Goal: Task Accomplishment & Management: Manage account settings

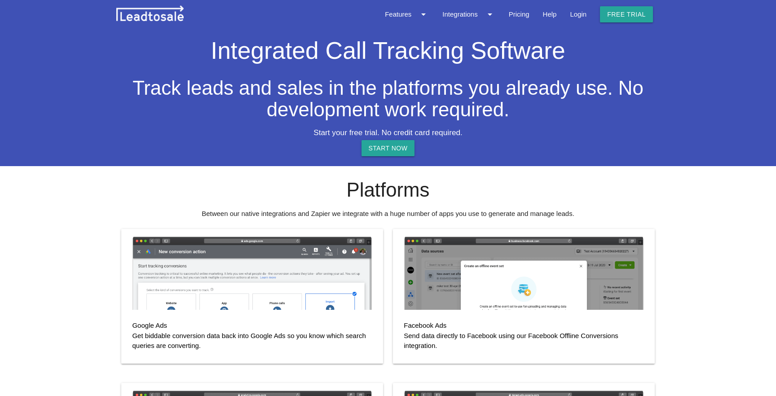
select select "NZ"
click at [524, 13] on link "Pricing" at bounding box center [519, 14] width 34 height 29
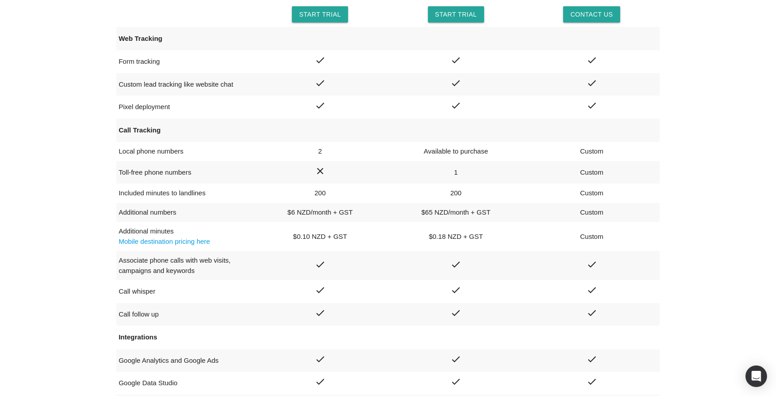
scroll to position [207, 0]
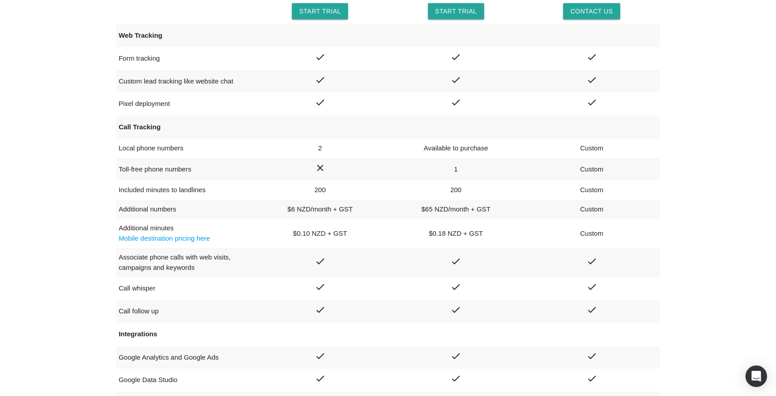
click at [188, 238] on link "Mobile destination pricing here" at bounding box center [163, 238] width 91 height 8
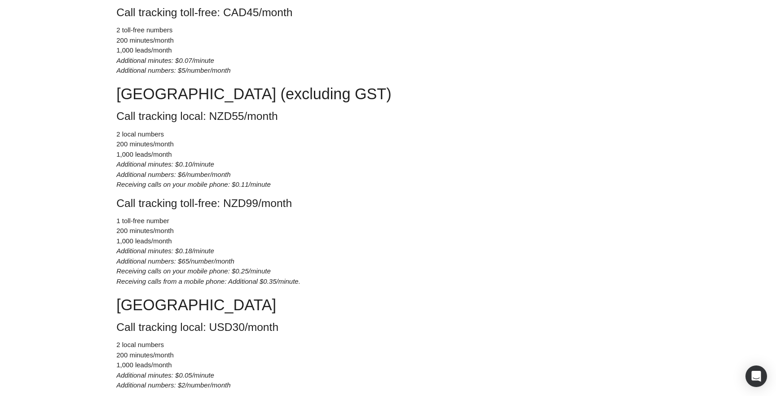
scroll to position [573, 0]
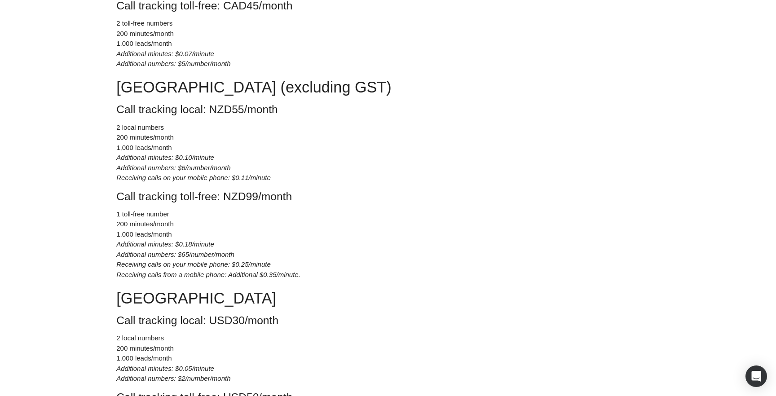
click at [179, 177] on icon "Receiving calls on your mobile phone: $0.11/minute" at bounding box center [193, 178] width 154 height 8
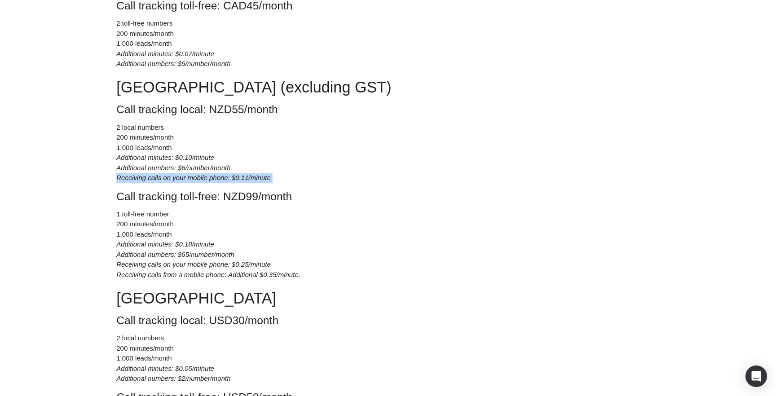
click at [179, 177] on icon "Receiving calls on your mobile phone: $0.11/minute" at bounding box center [193, 178] width 154 height 8
click at [226, 111] on h4 "Call tracking local: NZD55/month" at bounding box center [387, 109] width 543 height 12
drag, startPoint x: 168, startPoint y: 158, endPoint x: 198, endPoint y: 164, distance: 31.1
click at [197, 163] on ul "2 local numbers 200 minutes/month 1,000 leads/month Additional minutes: $0.10/m…" at bounding box center [387, 153] width 543 height 61
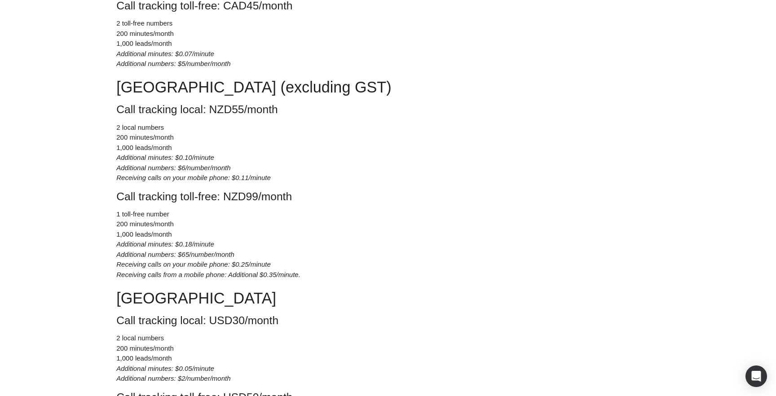
click at [208, 181] on icon "Receiving calls on your mobile phone: $0.11/minute" at bounding box center [193, 178] width 154 height 8
drag, startPoint x: 120, startPoint y: 137, endPoint x: 149, endPoint y: 137, distance: 28.7
click at [149, 137] on li "200 minutes/month" at bounding box center [387, 137] width 543 height 10
click at [163, 164] on icon "Additional numbers: $6/number/month" at bounding box center [173, 168] width 114 height 8
click at [227, 110] on h4 "Call tracking local: NZD55/month" at bounding box center [387, 109] width 543 height 12
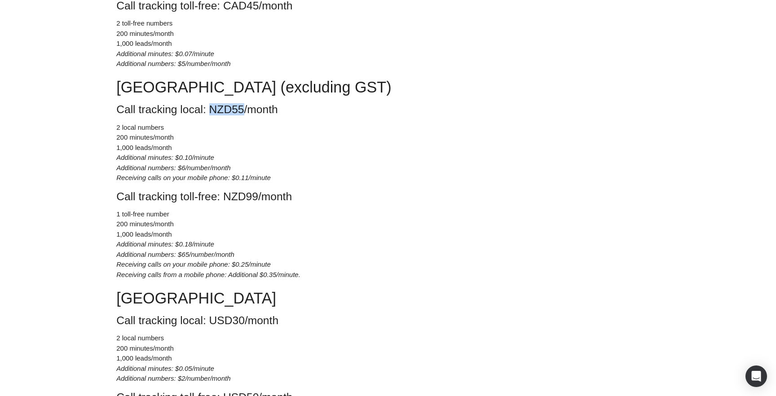
click at [227, 110] on h4 "Call tracking local: NZD55/month" at bounding box center [387, 109] width 543 height 12
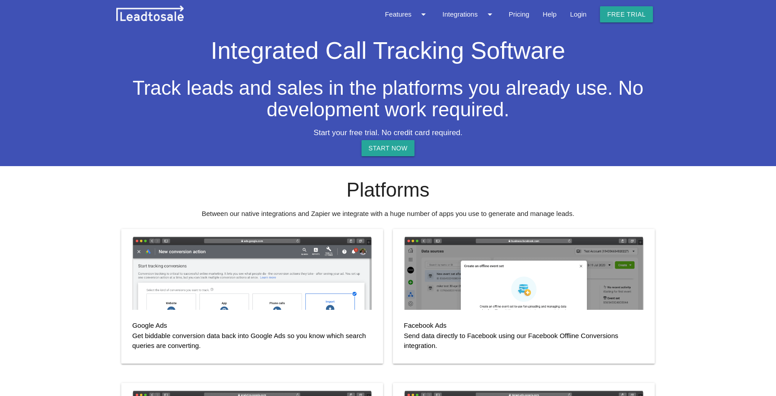
select select "NZ"
click at [569, 12] on link "Login" at bounding box center [578, 14] width 30 height 29
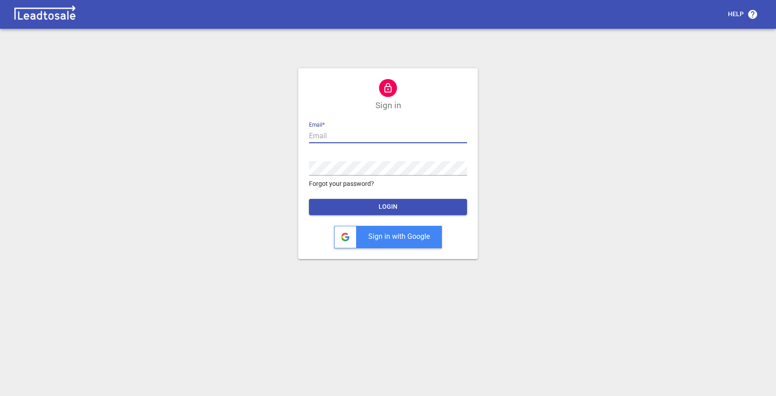
click at [378, 136] on input "text" at bounding box center [388, 136] width 158 height 14
type input "[PERSON_NAME][EMAIL_ADDRESS][PERSON_NAME][DOMAIN_NAME]"
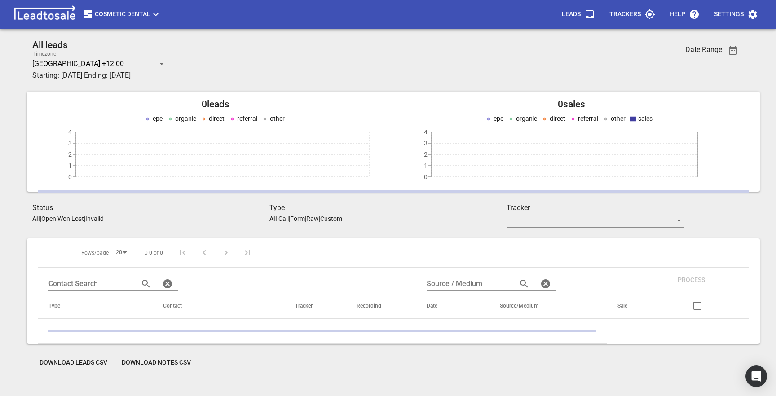
click at [374, 206] on h3 "Type" at bounding box center [387, 207] width 237 height 11
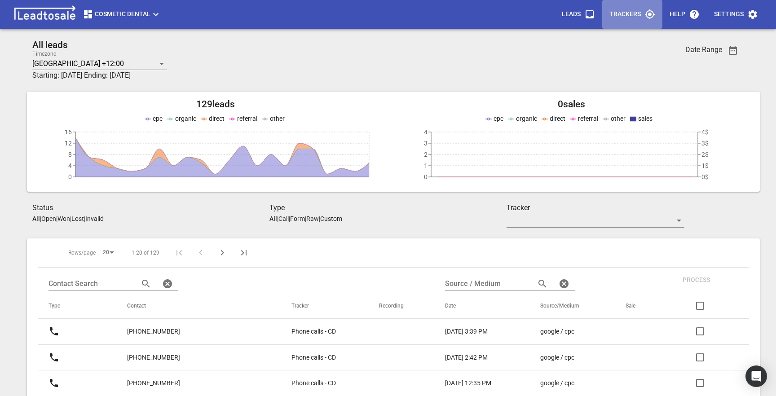
click at [623, 15] on p "Trackers" at bounding box center [624, 14] width 31 height 9
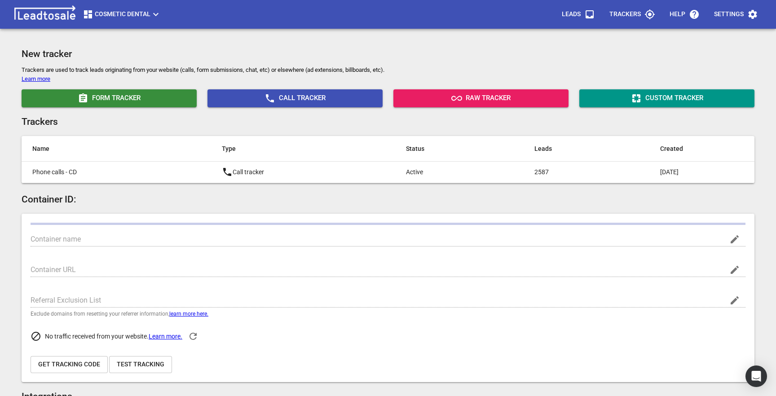
type input "Cosmetic Dental"
type input "[URL][DOMAIN_NAME]"
type input "[DOMAIN_NAME]"
type input "UA-7919562-1"
type input "G-KZWSC8XXRX"
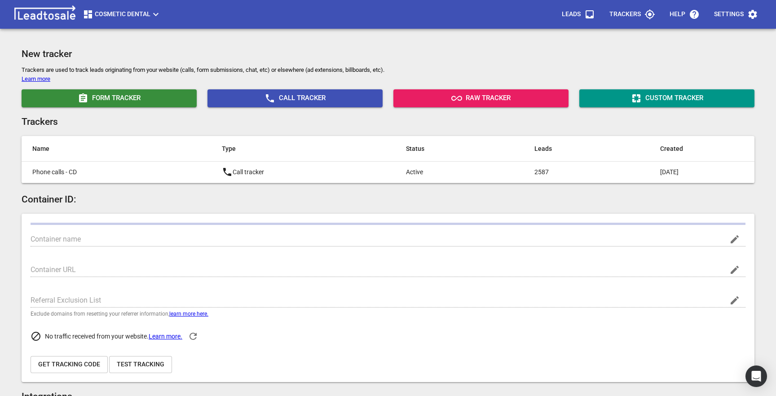
type input "pCXlrI0FSwaMQqCGqmVgoA"
type input "362943237462953"
checkbox input "true"
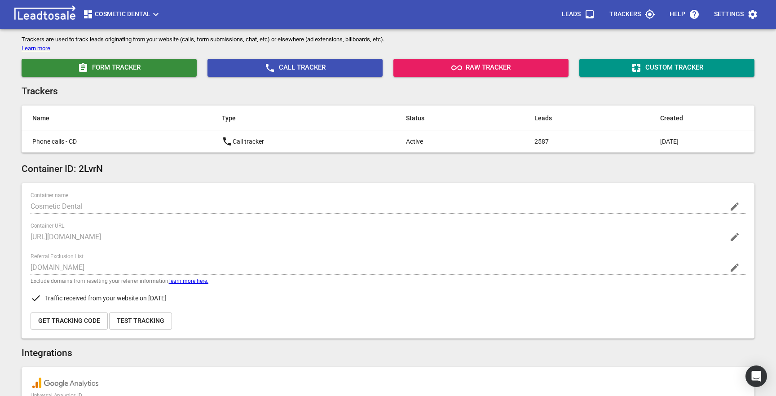
scroll to position [29, 0]
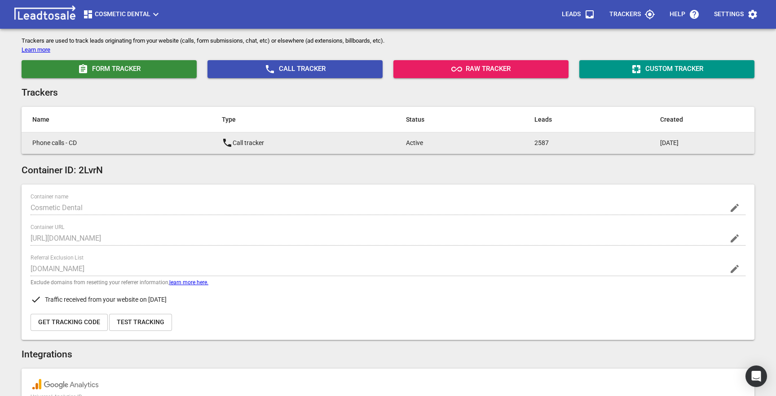
click at [211, 144] on td "Call tracker" at bounding box center [303, 143] width 184 height 22
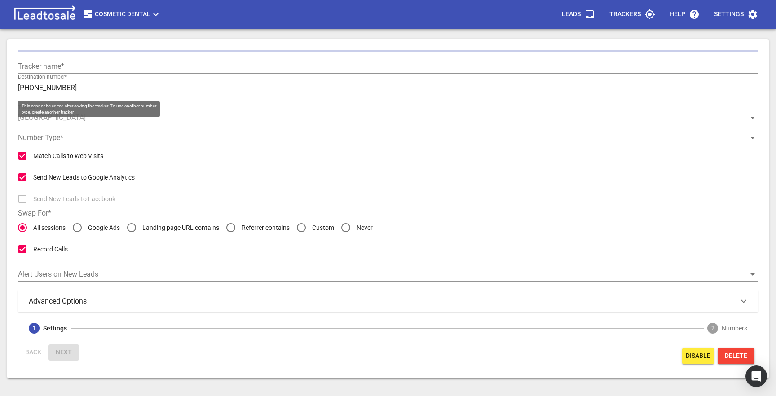
type input "Phone calls - CD"
type input "[PHONE_NUMBER]"
radio input "false"
radio input "true"
checkbox input "false"
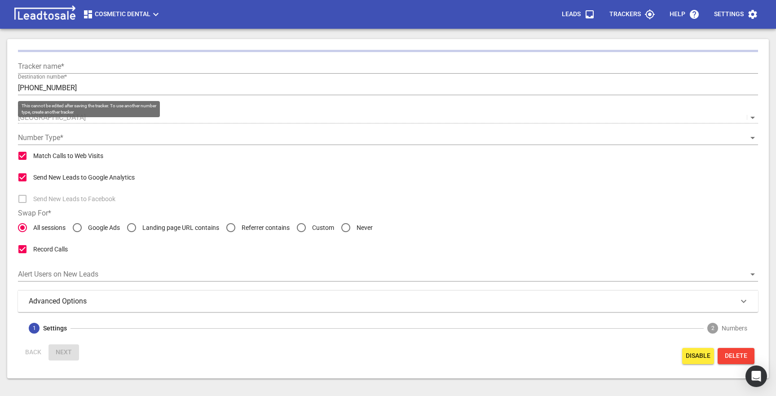
checkbox input "true"
type input "60"
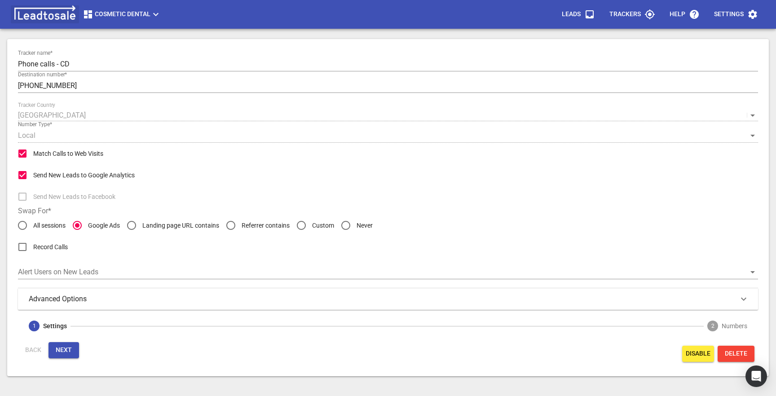
click at [50, 9] on img at bounding box center [45, 14] width 68 height 18
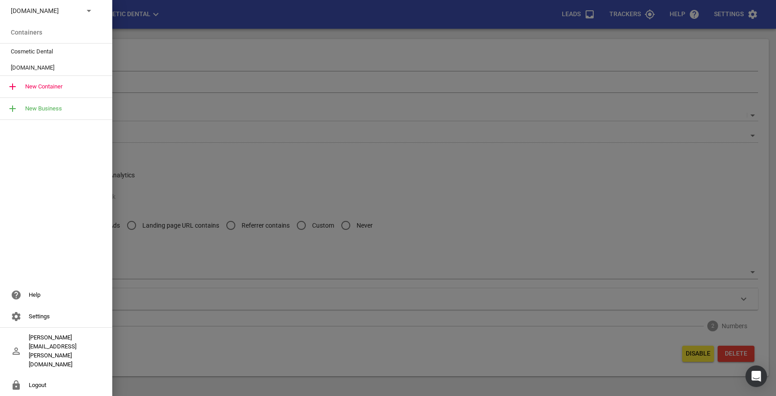
click at [235, 31] on div at bounding box center [388, 198] width 776 height 396
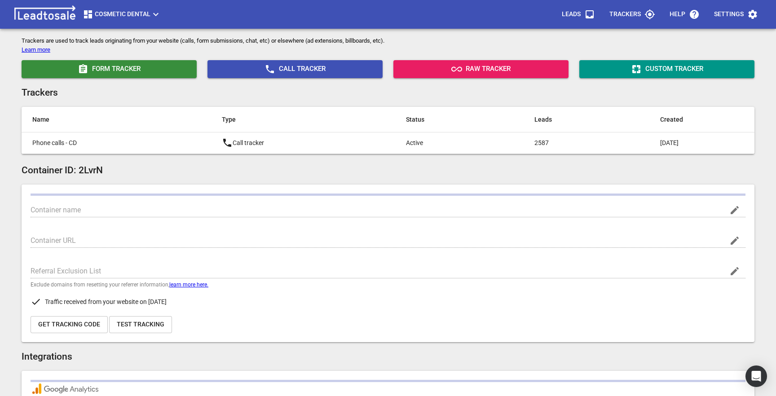
type input "Cosmetic Dental"
type input "[URL][DOMAIN_NAME]"
type input "[DOMAIN_NAME]"
type input "UA-7919562-1"
type input "G-KZWSC8XXRX"
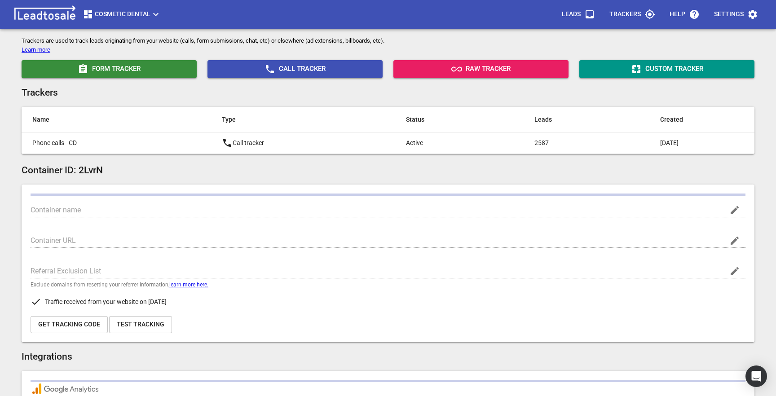
type input "pCXlrI0FSwaMQqCGqmVgoA"
type input "362943237462953"
checkbox input "true"
